Goal: Check status: Check status

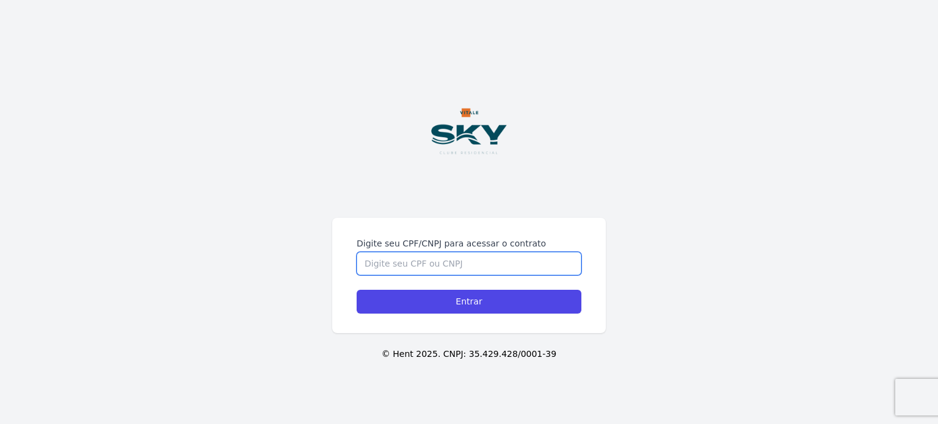
click at [412, 261] on input "Digite seu CPF/CNPJ para acessar o contrato" at bounding box center [469, 263] width 225 height 23
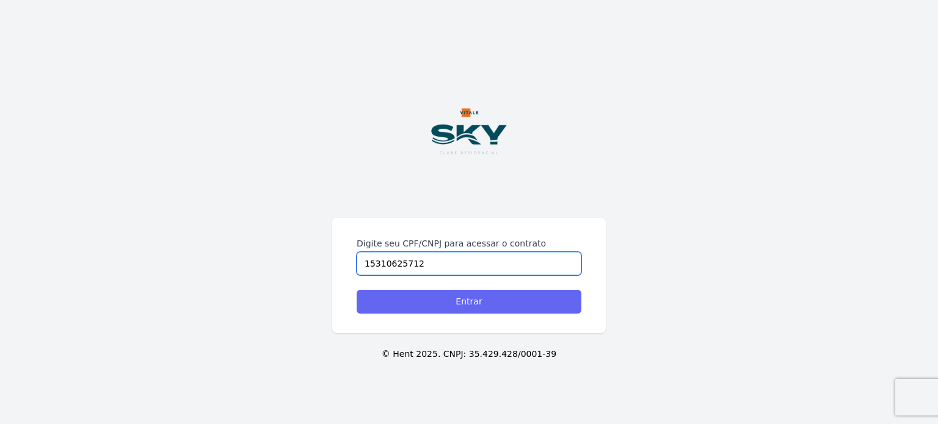
type input "15310625712"
click at [443, 297] on input "Entrar" at bounding box center [469, 302] width 225 height 24
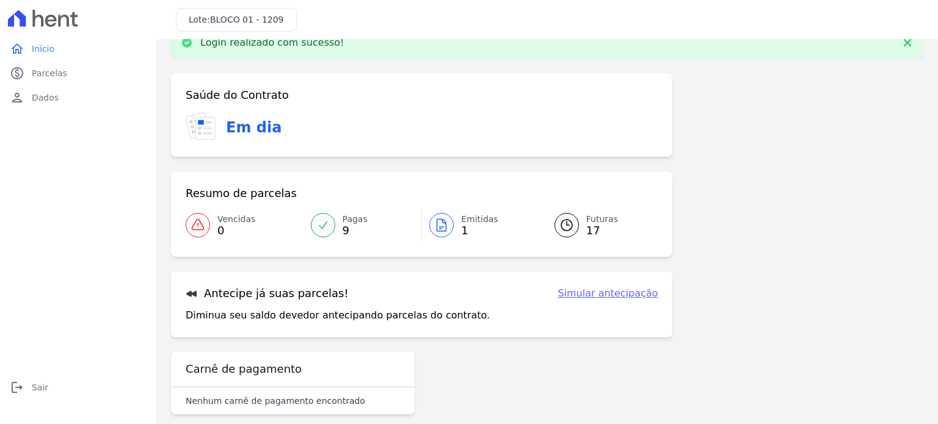
scroll to position [41, 0]
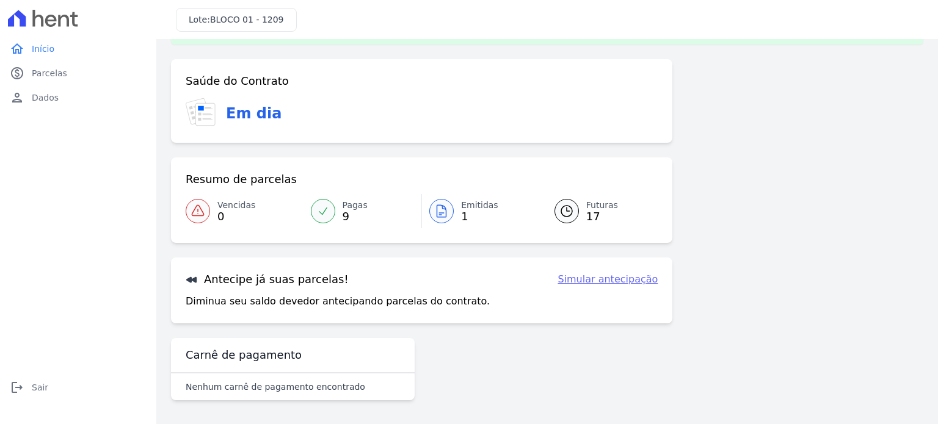
click at [468, 203] on span "Emitidas" at bounding box center [479, 205] width 37 height 13
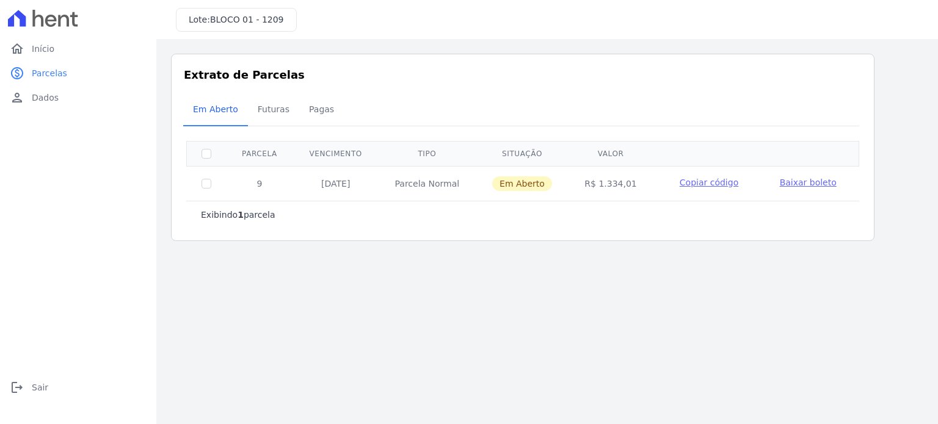
drag, startPoint x: 588, startPoint y: 178, endPoint x: 633, endPoint y: 183, distance: 46.1
click at [633, 183] on td "R$ 1.334,01" at bounding box center [611, 183] width 85 height 35
copy td "R$ 1.334,01"
